Goal: Information Seeking & Learning: Learn about a topic

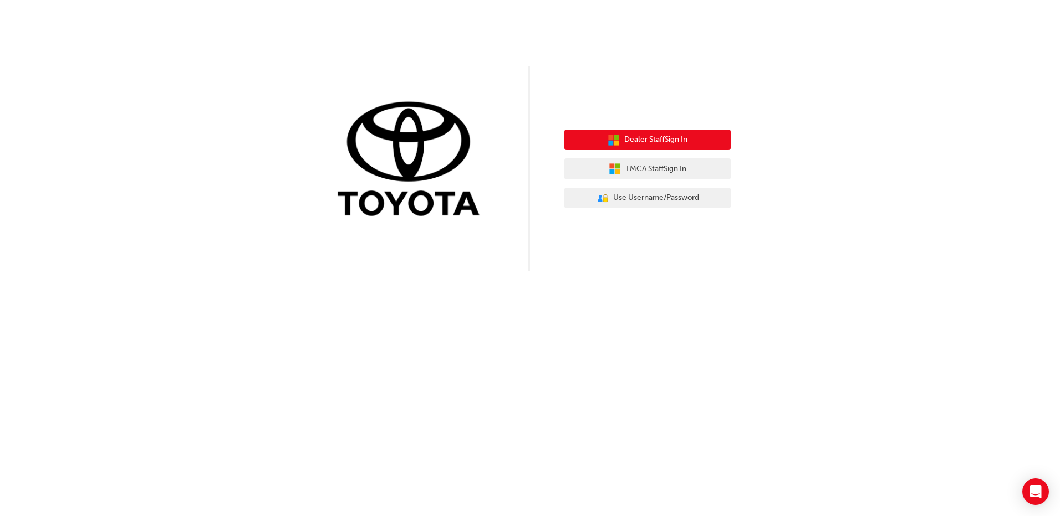
click at [617, 144] on icon "button" at bounding box center [613, 140] width 12 height 12
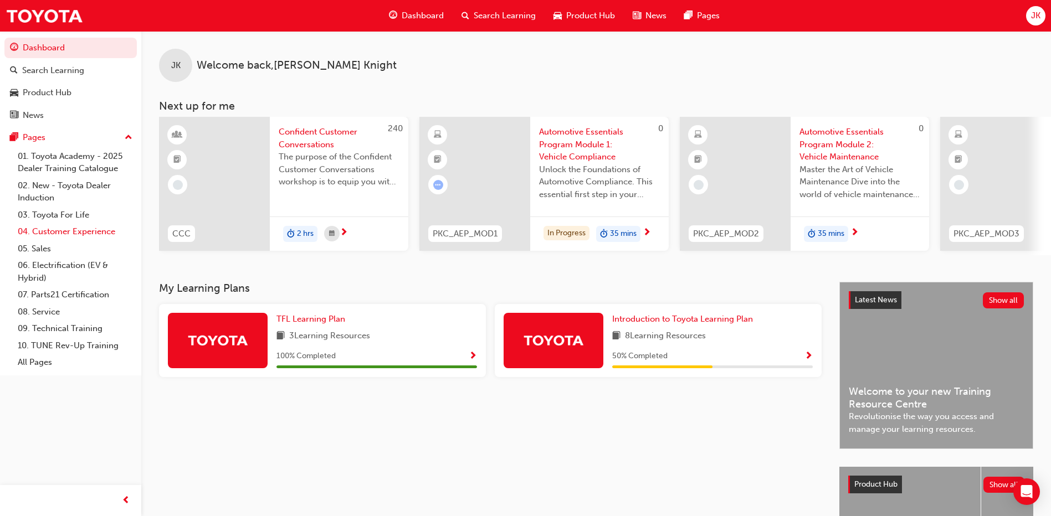
click at [48, 234] on link "04. Customer Experience" at bounding box center [75, 231] width 124 height 17
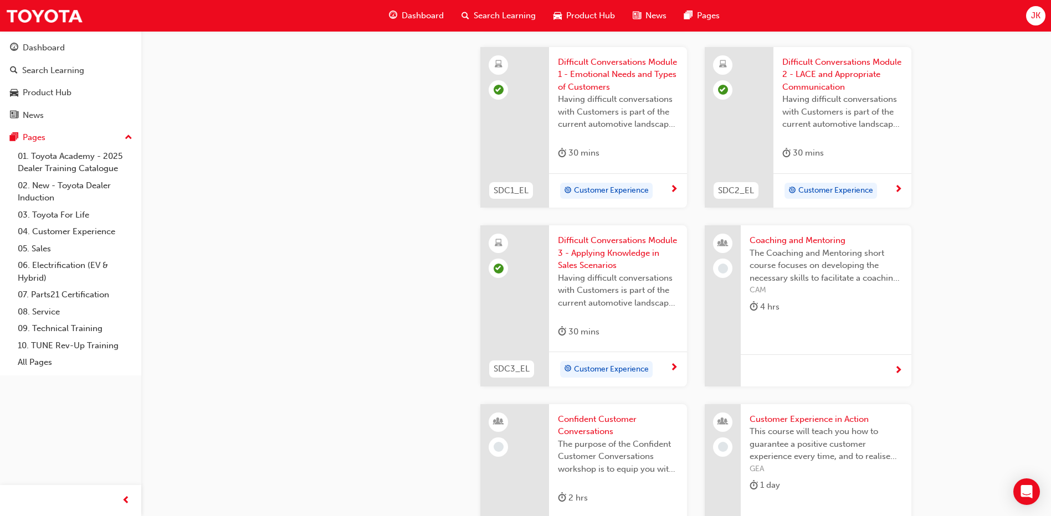
scroll to position [1293, 0]
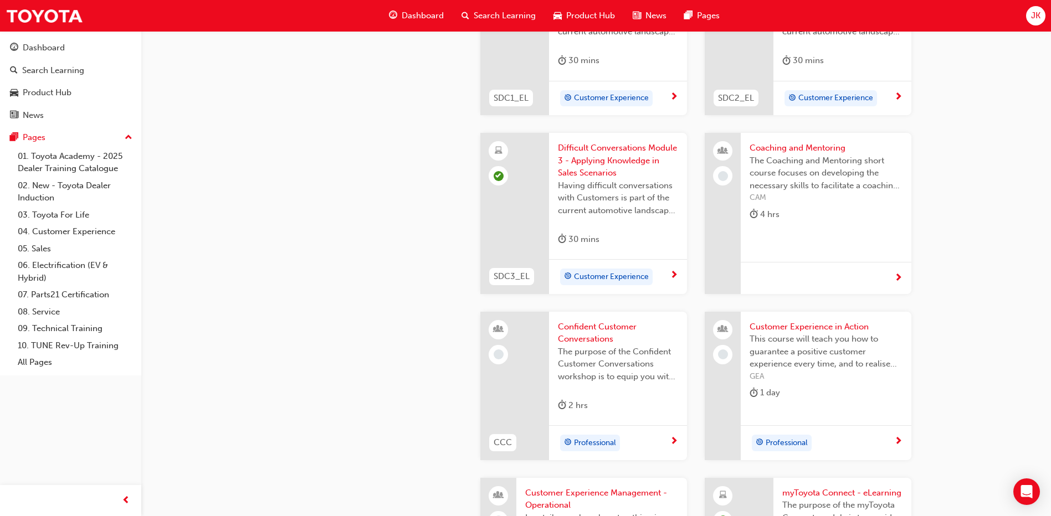
click at [806, 170] on span "The Coaching and Mentoring short course focuses on developing the necessary ski…" at bounding box center [826, 174] width 153 height 38
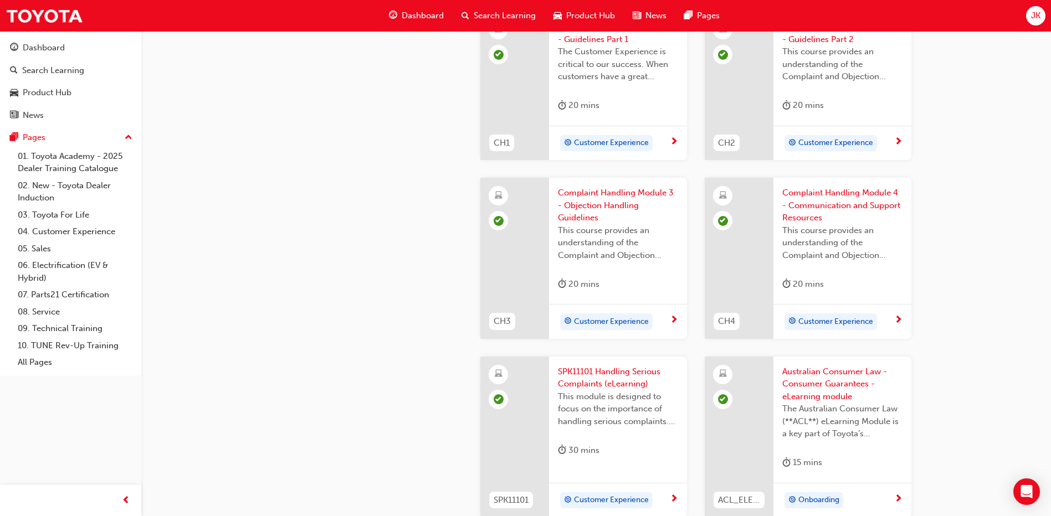
scroll to position [364, 0]
